Goal: Navigation & Orientation: Find specific page/section

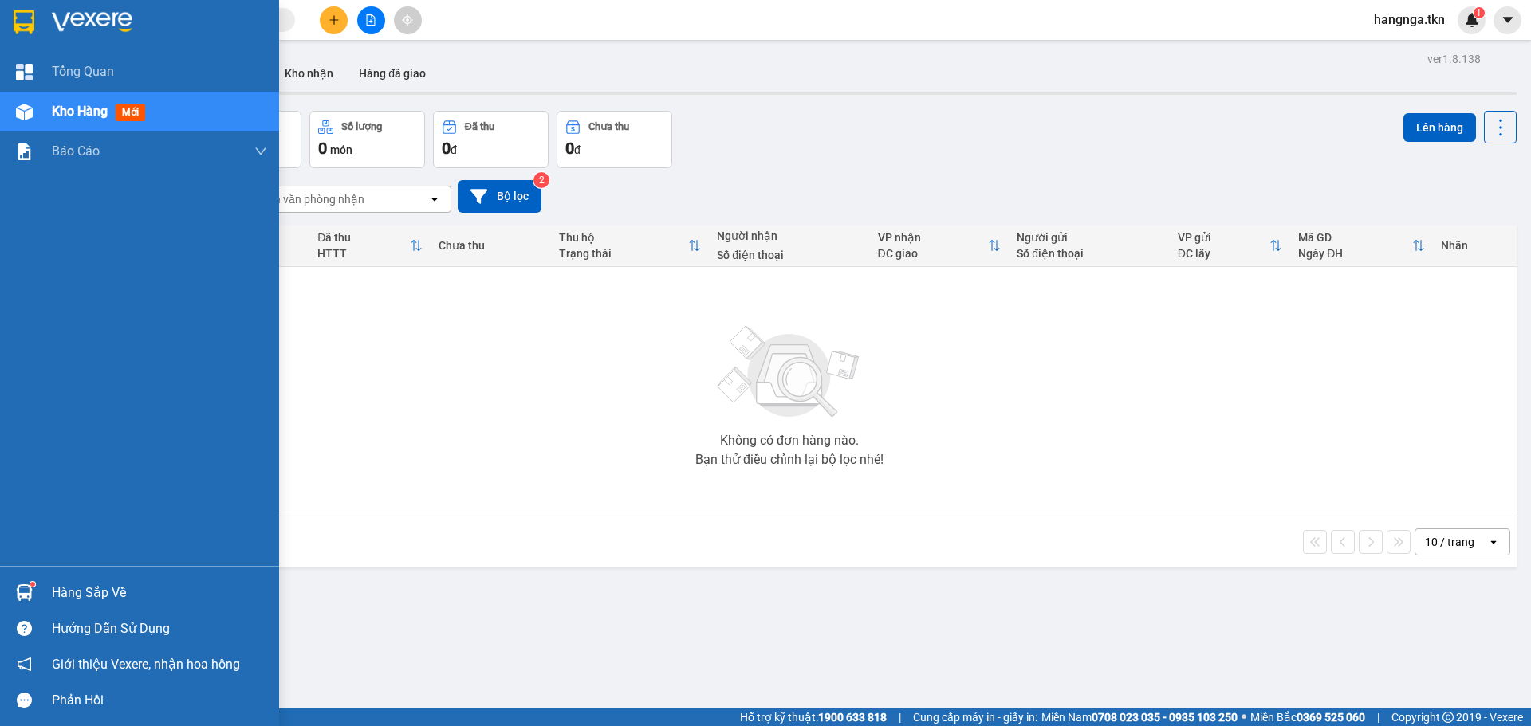
click at [15, 583] on div at bounding box center [24, 593] width 28 height 28
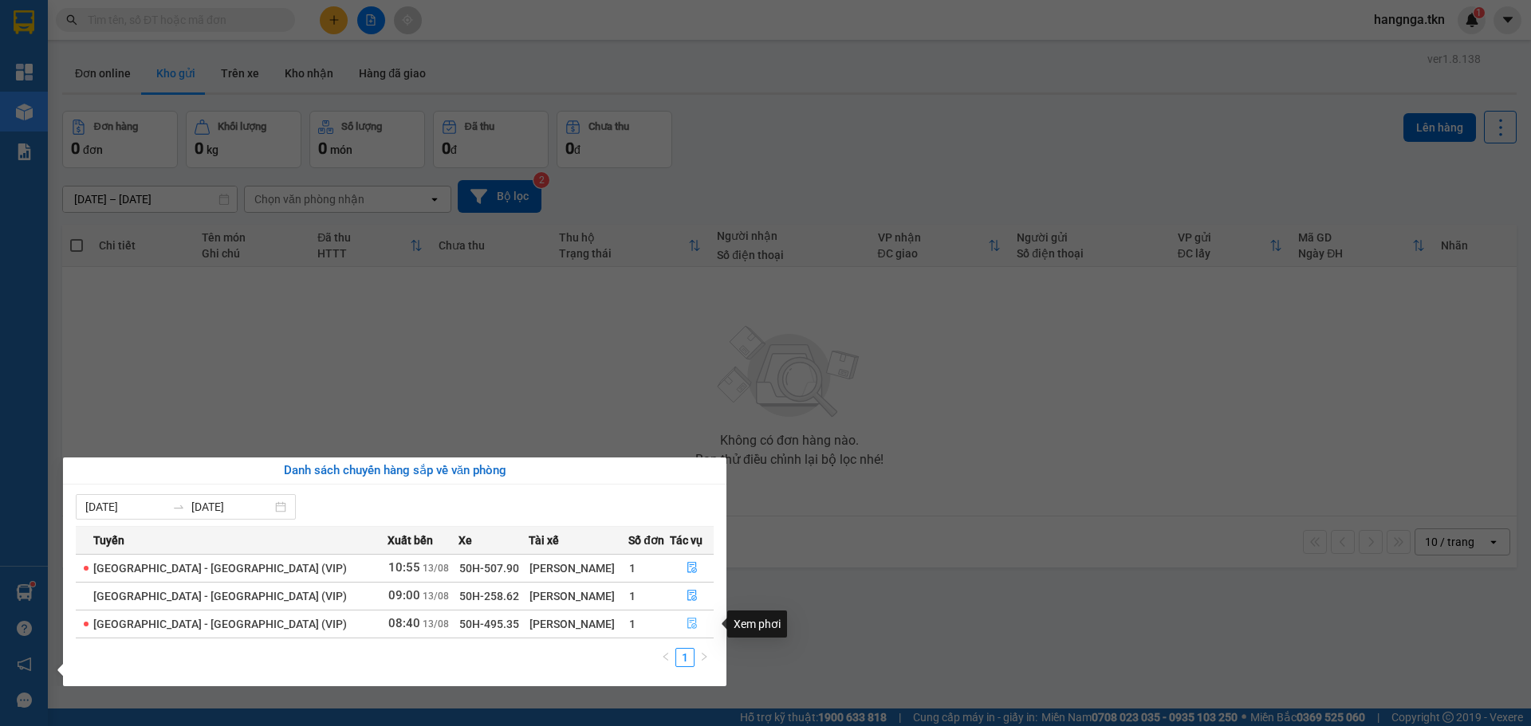
click at [689, 626] on icon "file-done" at bounding box center [691, 623] width 11 height 11
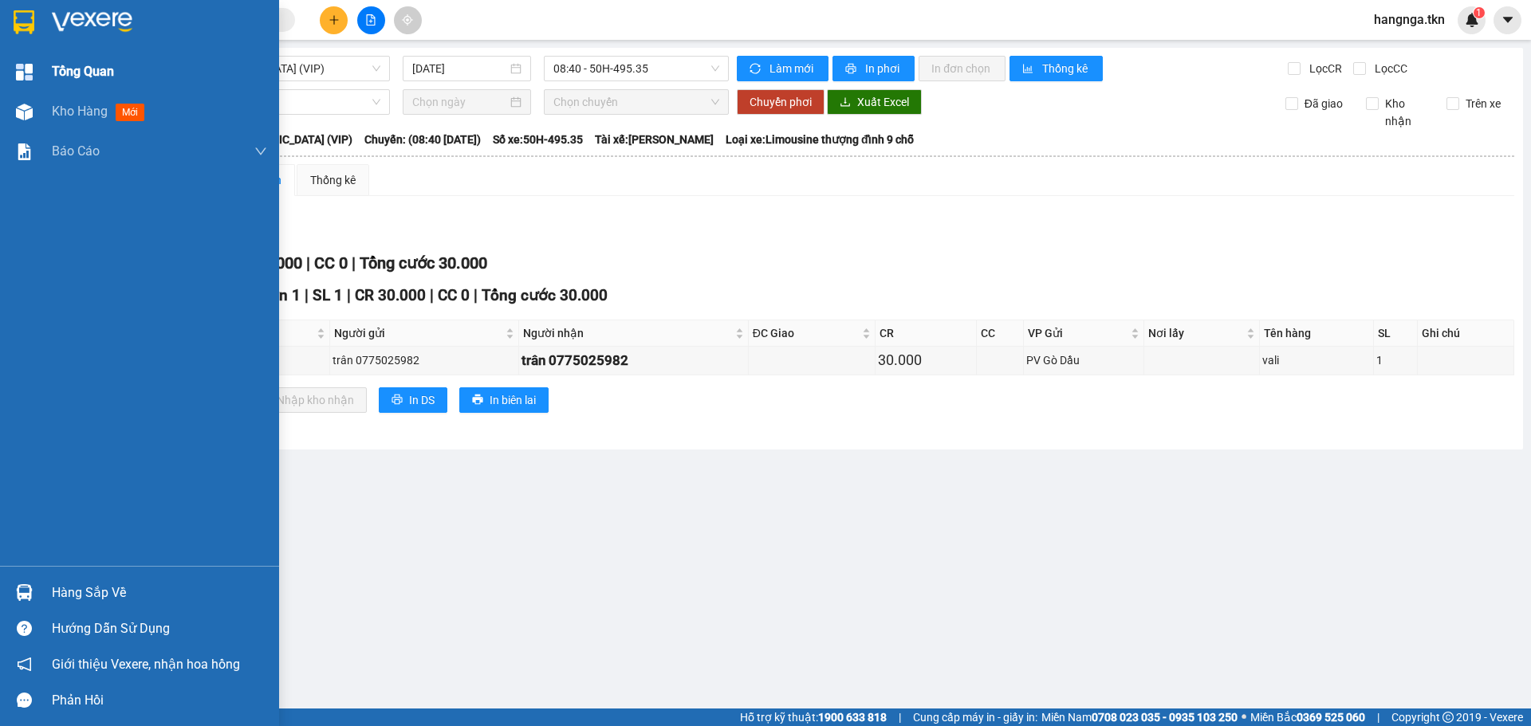
click at [135, 70] on div "Tổng Quan" at bounding box center [159, 72] width 215 height 40
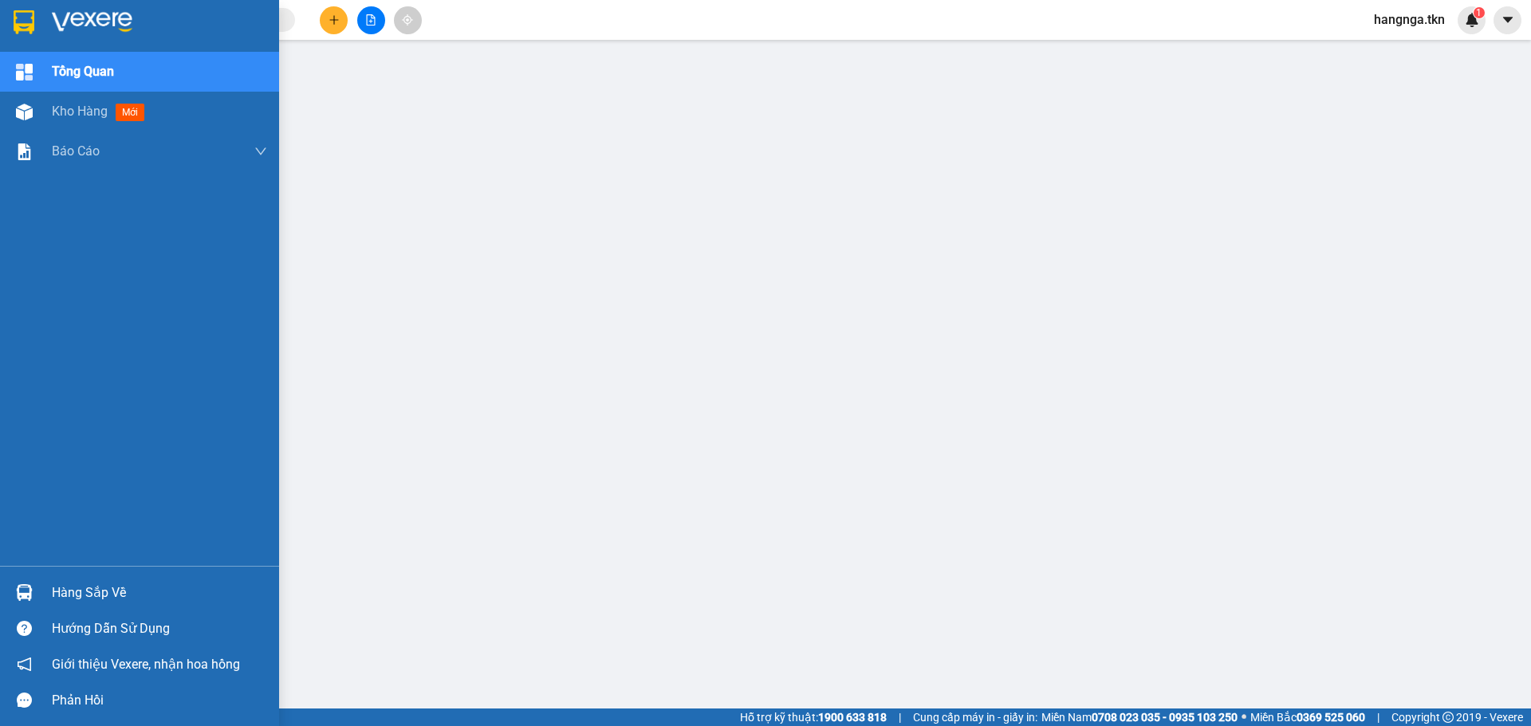
click at [85, 15] on img at bounding box center [92, 22] width 81 height 24
